Goal: Transaction & Acquisition: Purchase product/service

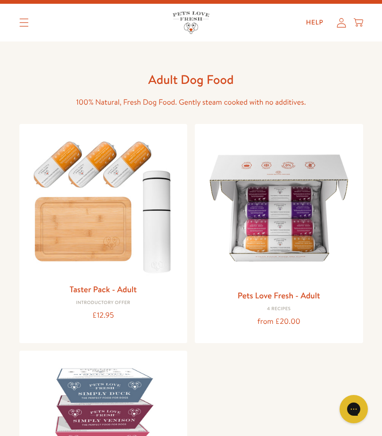
scroll to position [21, 0]
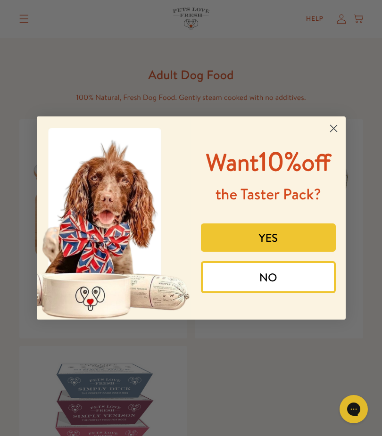
click at [329, 136] on circle "Close dialog" at bounding box center [334, 129] width 16 height 16
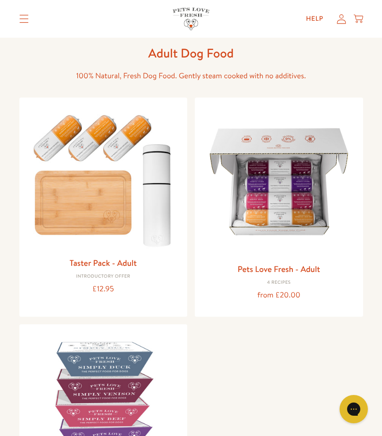
scroll to position [46, 0]
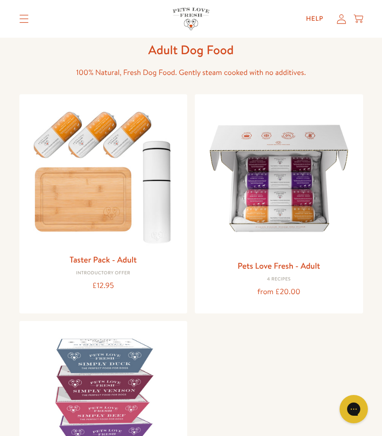
click at [280, 186] on img at bounding box center [278, 178] width 153 height 153
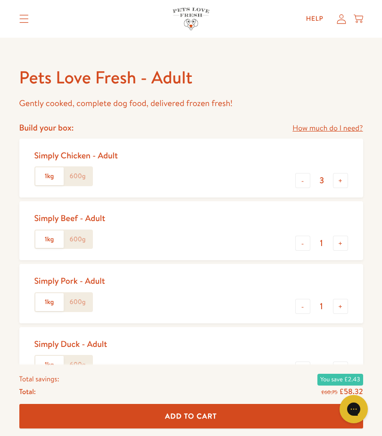
scroll to position [335, 0]
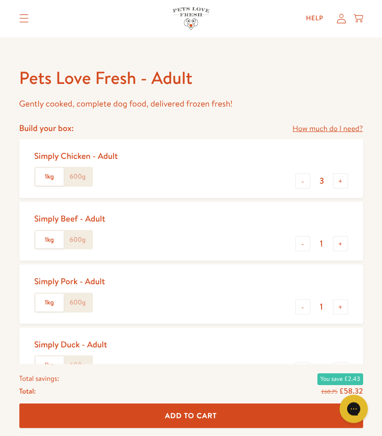
click at [303, 245] on button "-" at bounding box center [302, 244] width 15 height 15
type input "0"
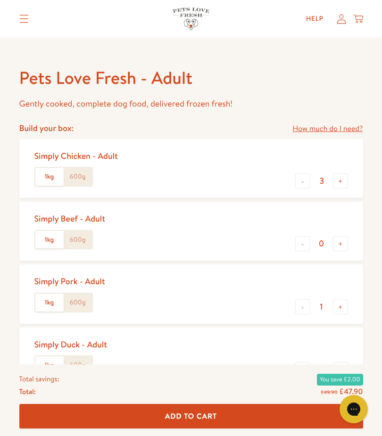
click at [343, 182] on button "+" at bounding box center [340, 181] width 15 height 15
type input "4"
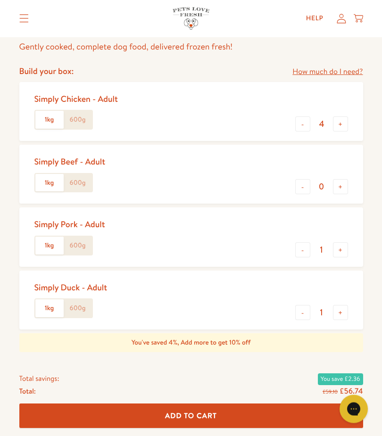
scroll to position [384, 0]
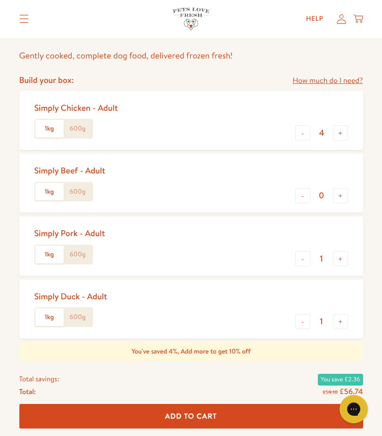
click at [304, 259] on button "-" at bounding box center [302, 258] width 15 height 15
type input "0"
click at [303, 321] on button "-" at bounding box center [302, 321] width 15 height 15
type input "0"
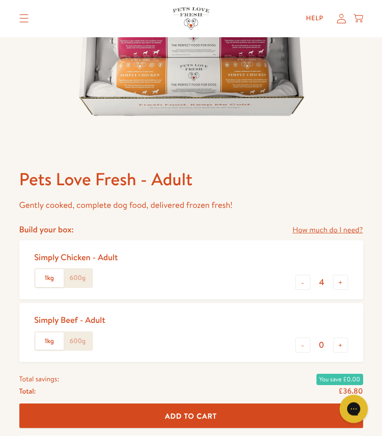
scroll to position [241, 0]
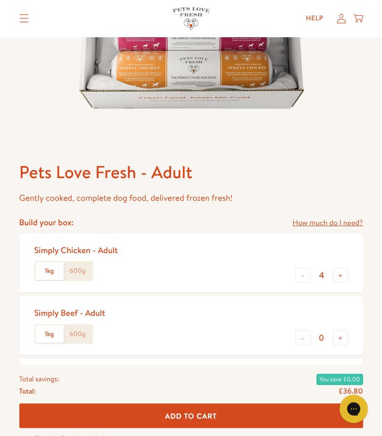
click at [80, 268] on label "600g" at bounding box center [78, 272] width 28 height 18
click at [0, 0] on input "600g" at bounding box center [0, 0] width 0 height 0
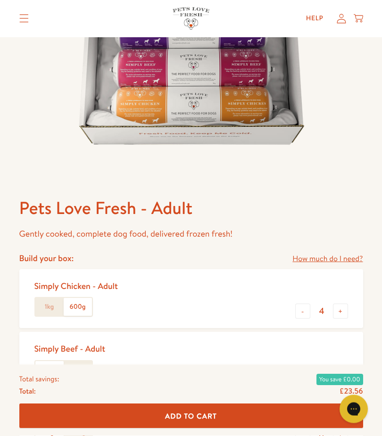
scroll to position [205, 0]
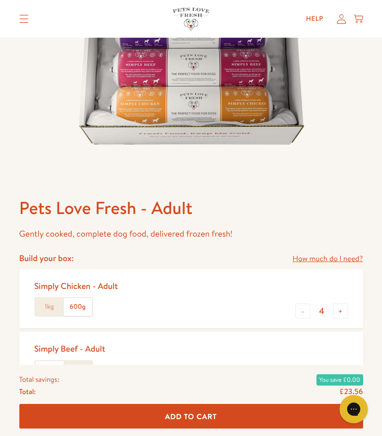
click at [343, 312] on button "+" at bounding box center [340, 311] width 15 height 15
click at [342, 311] on button "+" at bounding box center [340, 311] width 15 height 15
click at [342, 312] on button "+" at bounding box center [340, 311] width 15 height 15
type input "7"
click at [199, 421] on span "Add To Cart" at bounding box center [191, 416] width 52 height 10
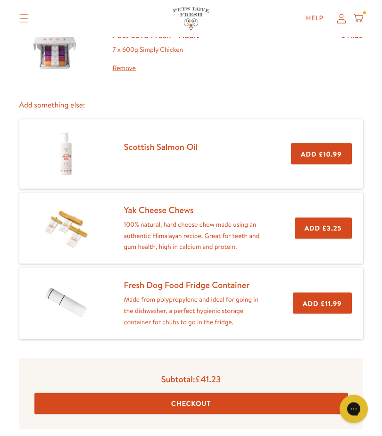
scroll to position [92, 0]
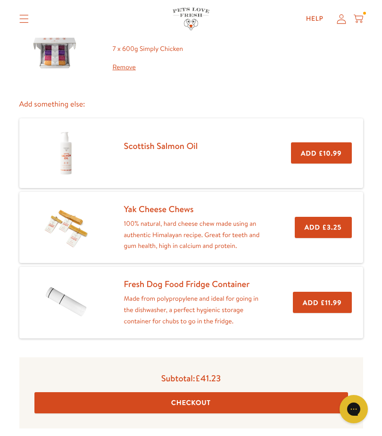
click at [195, 401] on button "Checkout" at bounding box center [191, 403] width 314 height 21
